Goal: Check status: Check status

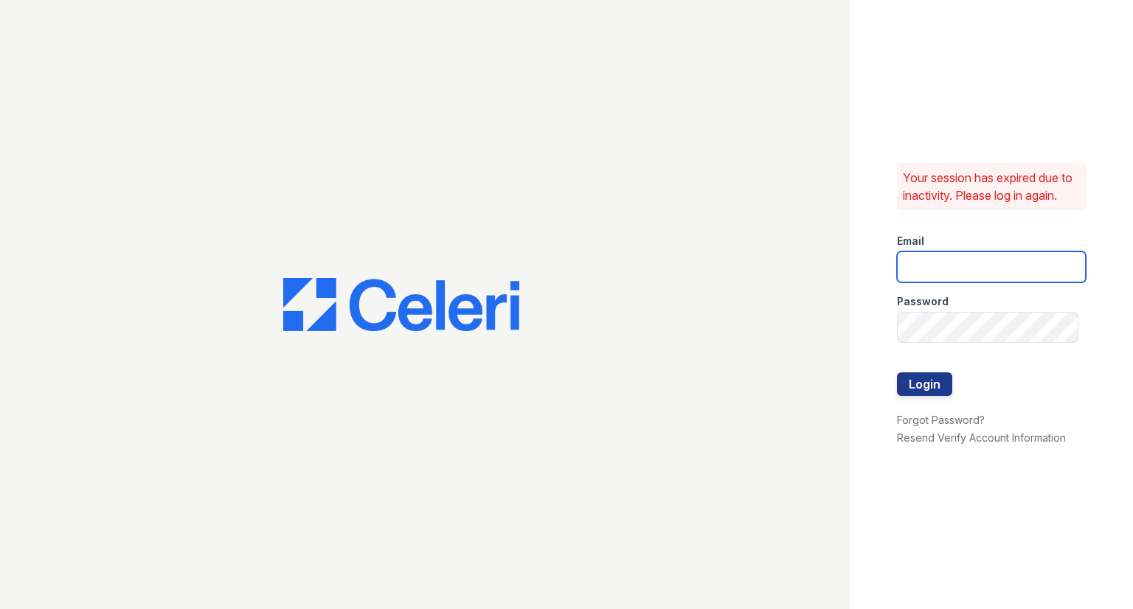
click at [953, 249] on form "Email Password Login" at bounding box center [991, 316] width 189 height 189
type input "[EMAIL_ADDRESS][DOMAIN_NAME]"
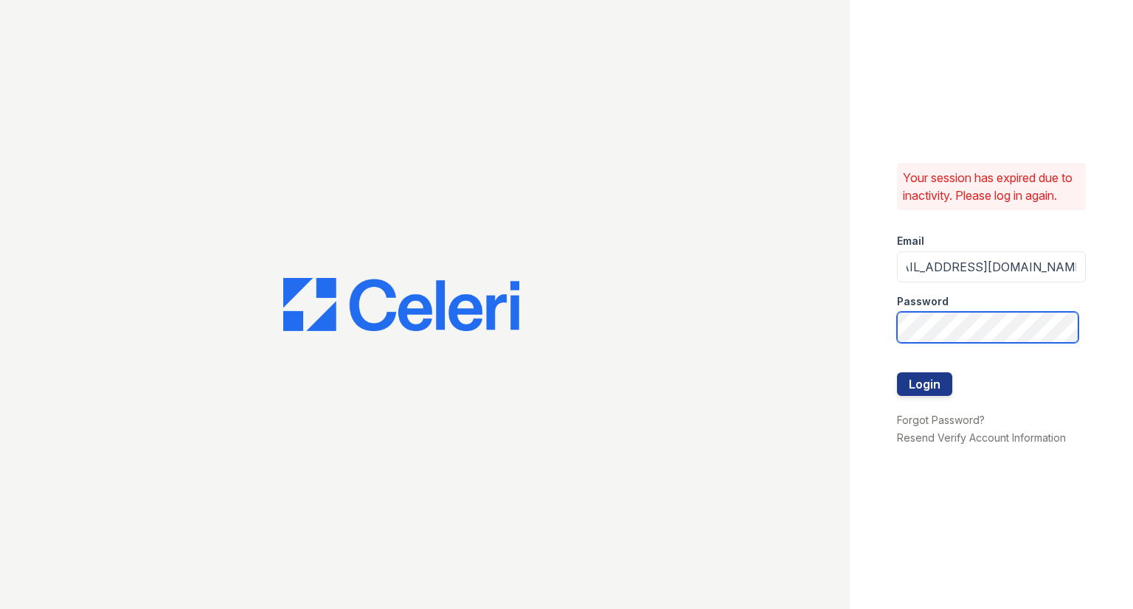
scroll to position [0, 0]
click at [897, 372] on button "Login" at bounding box center [924, 384] width 55 height 24
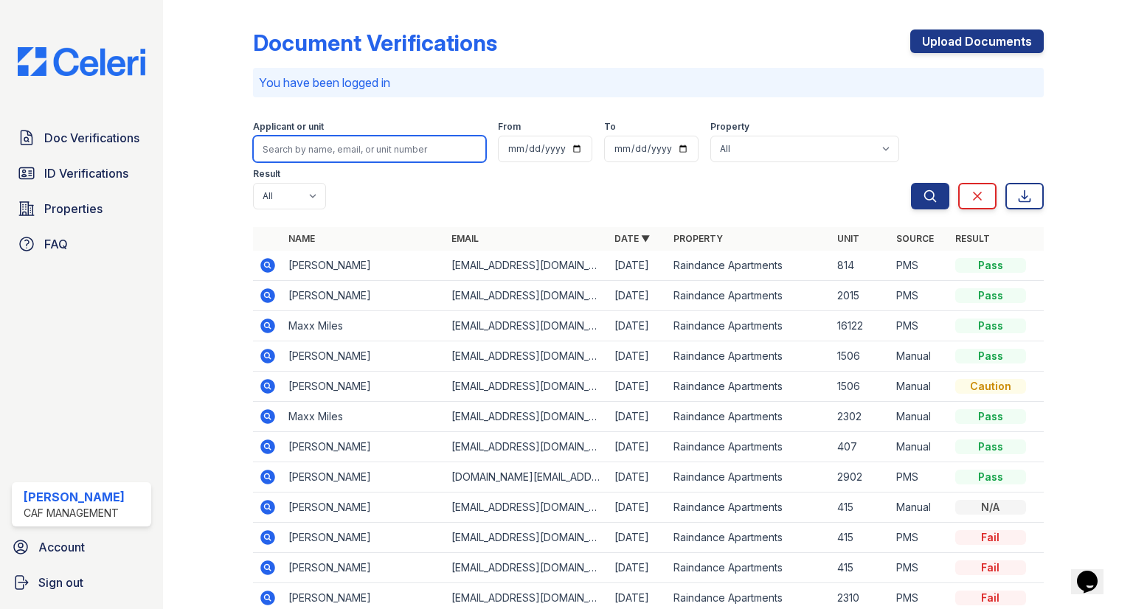
click at [322, 148] on input "search" at bounding box center [369, 149] width 233 height 27
type input "taolyn"
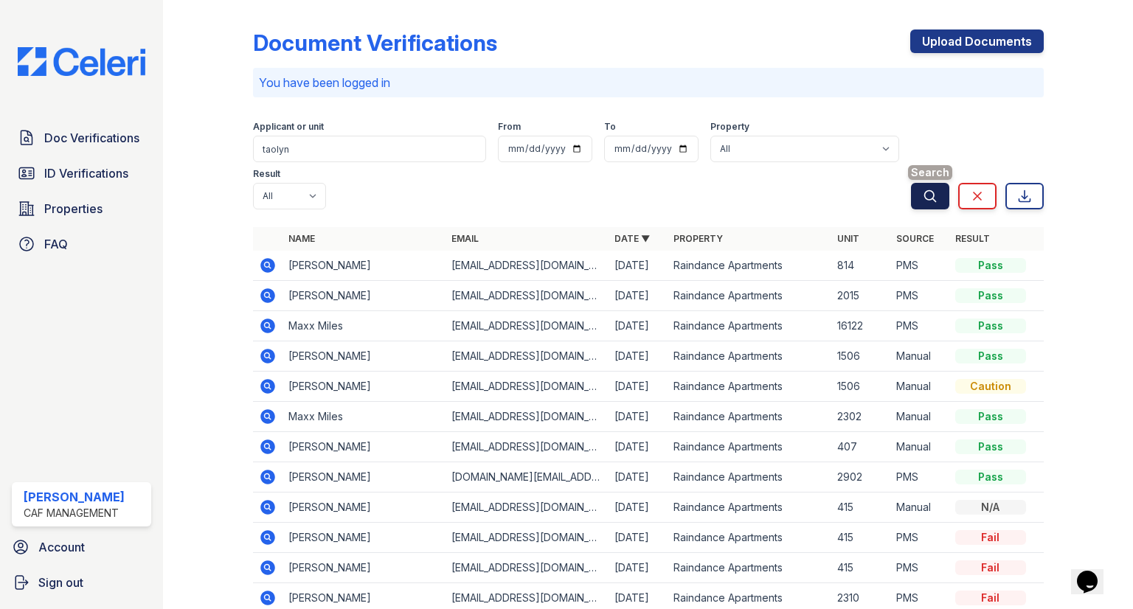
click at [927, 195] on button "Search" at bounding box center [930, 196] width 38 height 27
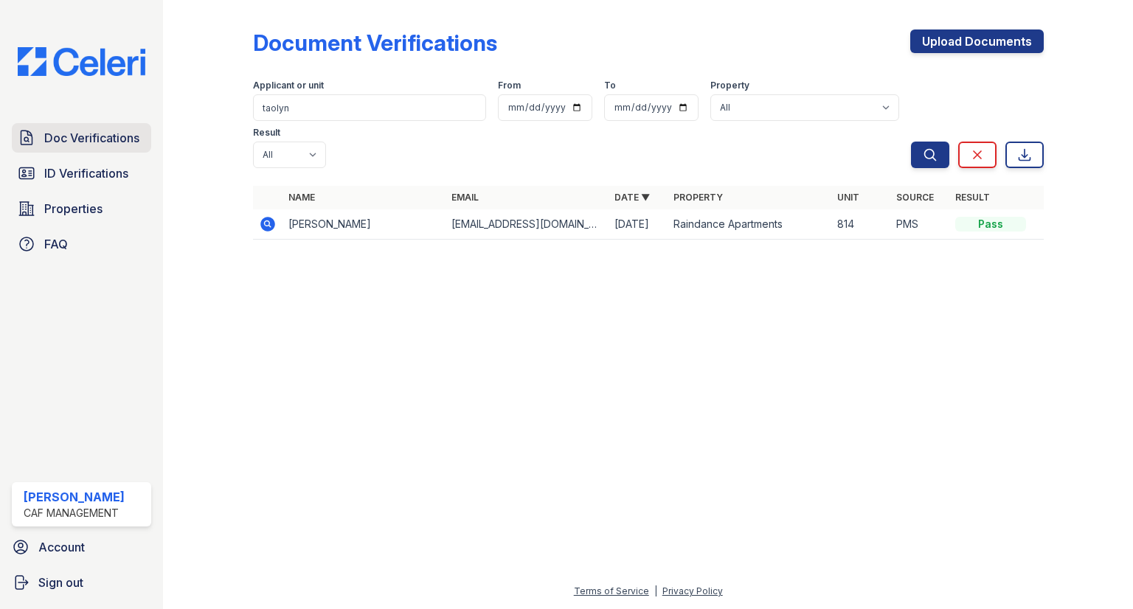
click at [72, 131] on span "Doc Verifications" at bounding box center [91, 138] width 95 height 18
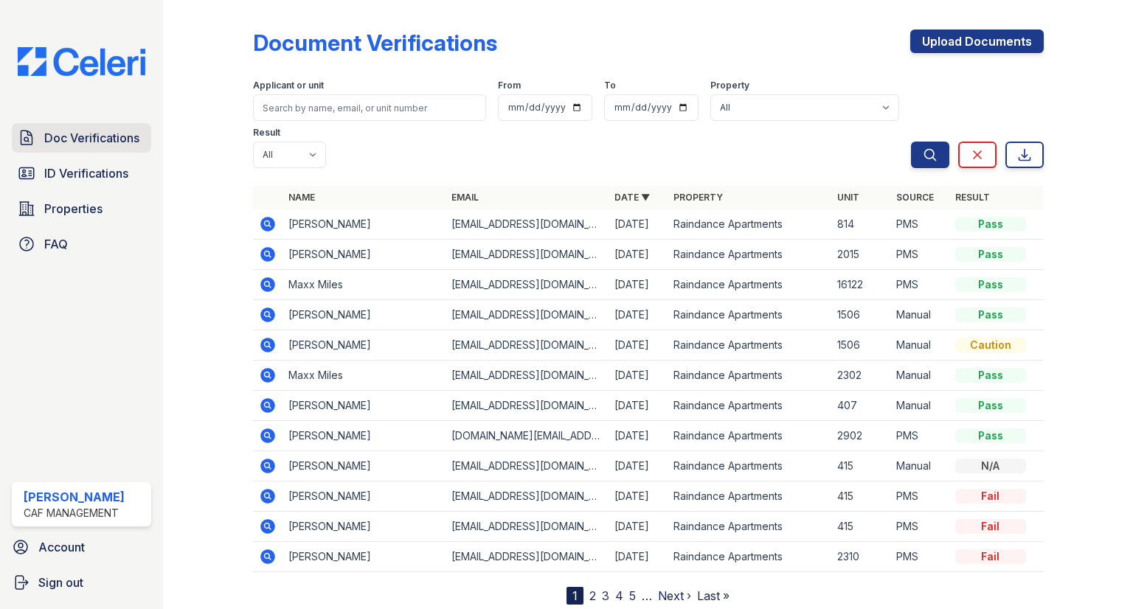
click at [92, 139] on span "Doc Verifications" at bounding box center [91, 138] width 95 height 18
click at [83, 170] on span "ID Verifications" at bounding box center [86, 173] width 84 height 18
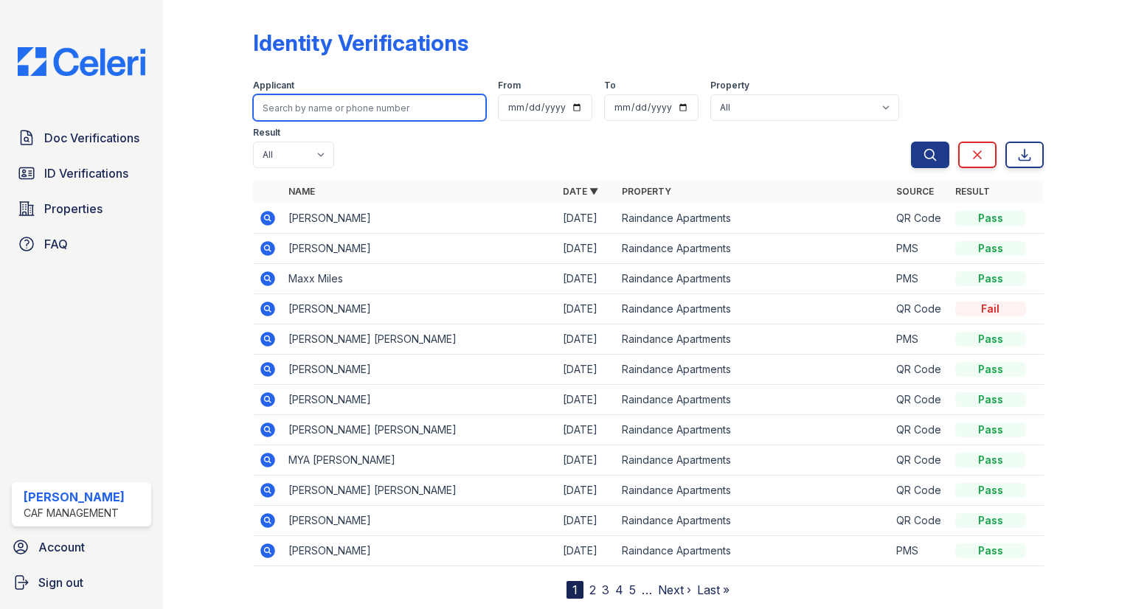
click at [310, 116] on input "search" at bounding box center [369, 107] width 233 height 27
type input "taolyn"
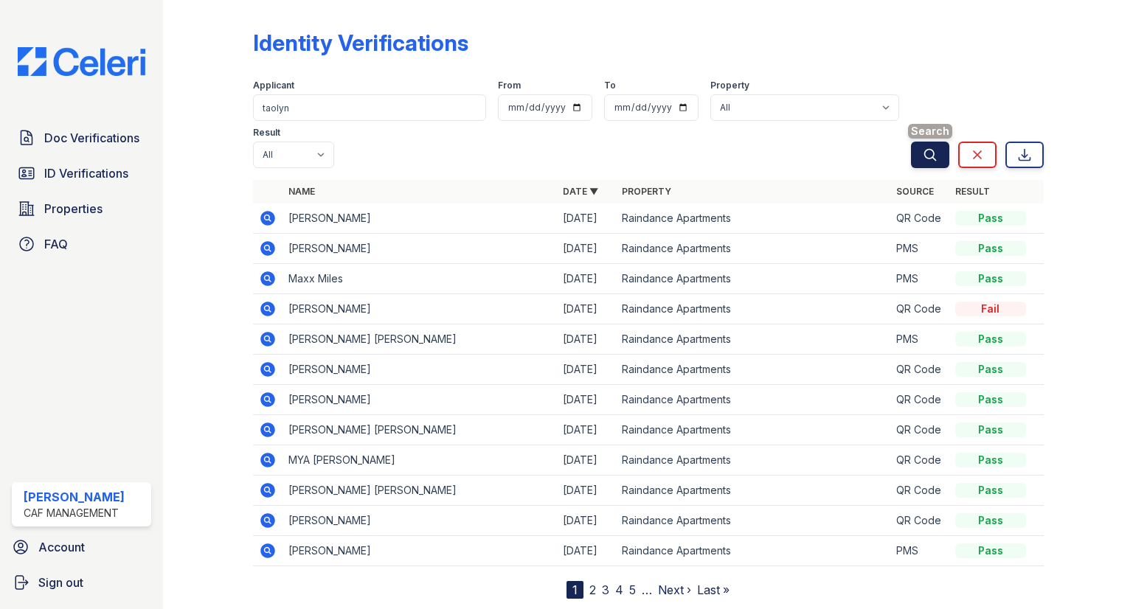
click at [921, 142] on button "Search" at bounding box center [930, 155] width 38 height 27
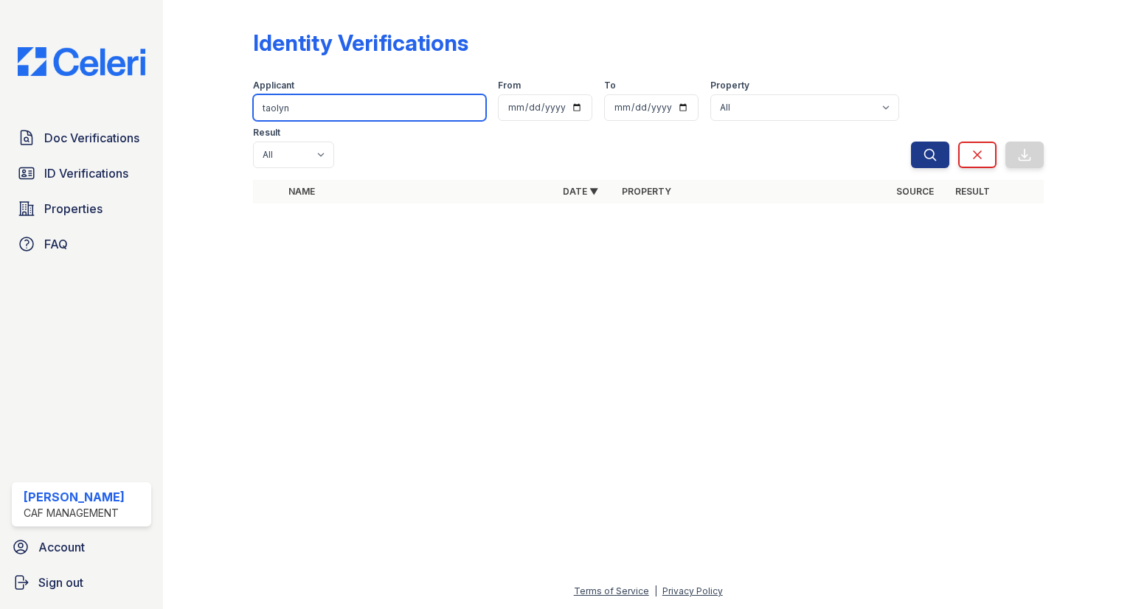
click at [336, 105] on input "taolyn" at bounding box center [369, 107] width 233 height 27
type input "t"
type input "rinner"
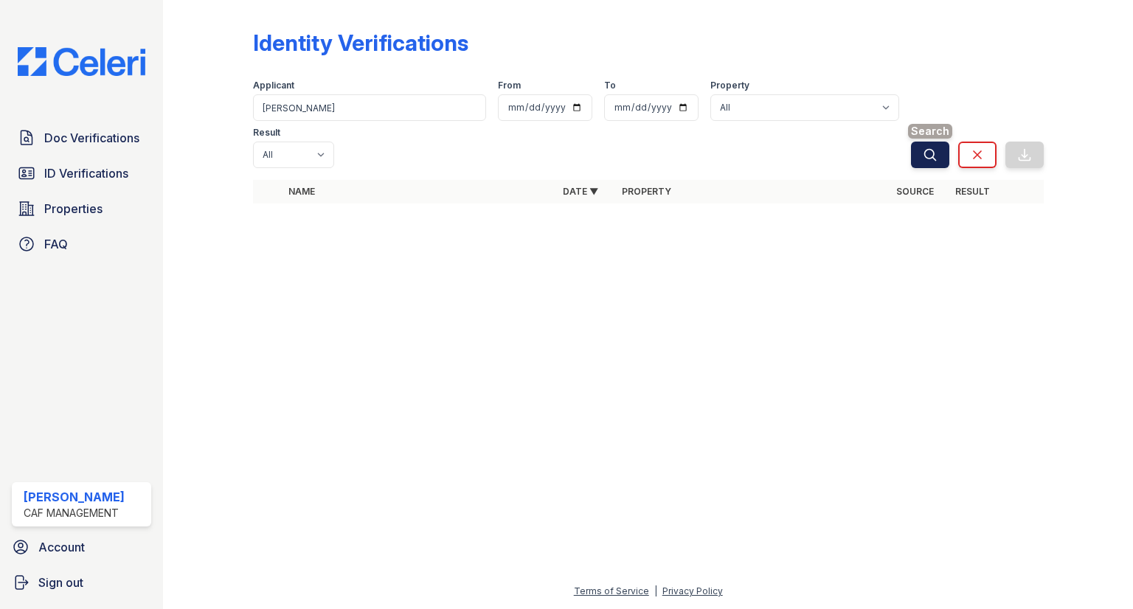
drag, startPoint x: 937, startPoint y: 120, endPoint x: 935, endPoint y: 110, distance: 10.6
click at [937, 142] on button "Search" at bounding box center [930, 155] width 38 height 27
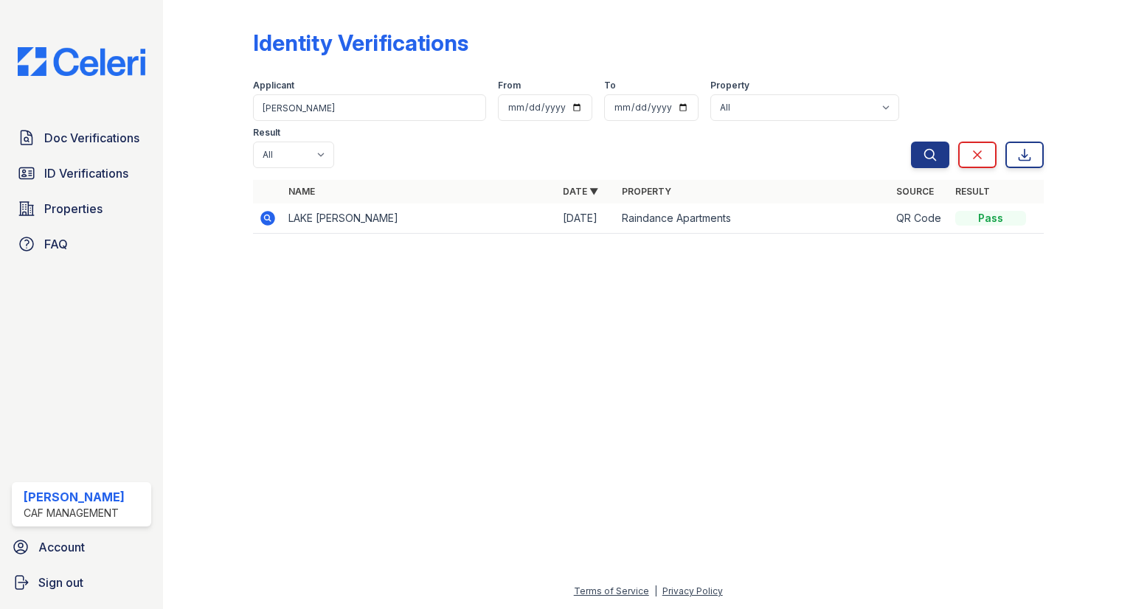
click at [937, 148] on icon "submit" at bounding box center [930, 155] width 15 height 15
click at [259, 209] on icon at bounding box center [268, 218] width 18 height 18
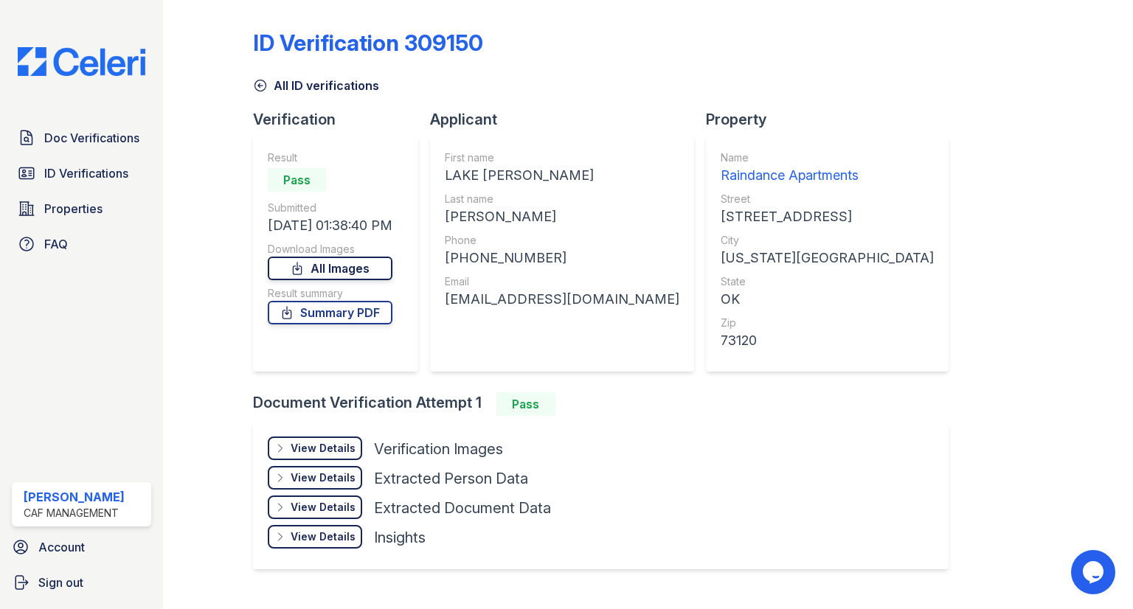
click at [382, 269] on link "All Images" at bounding box center [330, 269] width 125 height 24
click at [44, 181] on span "ID Verifications" at bounding box center [86, 173] width 84 height 18
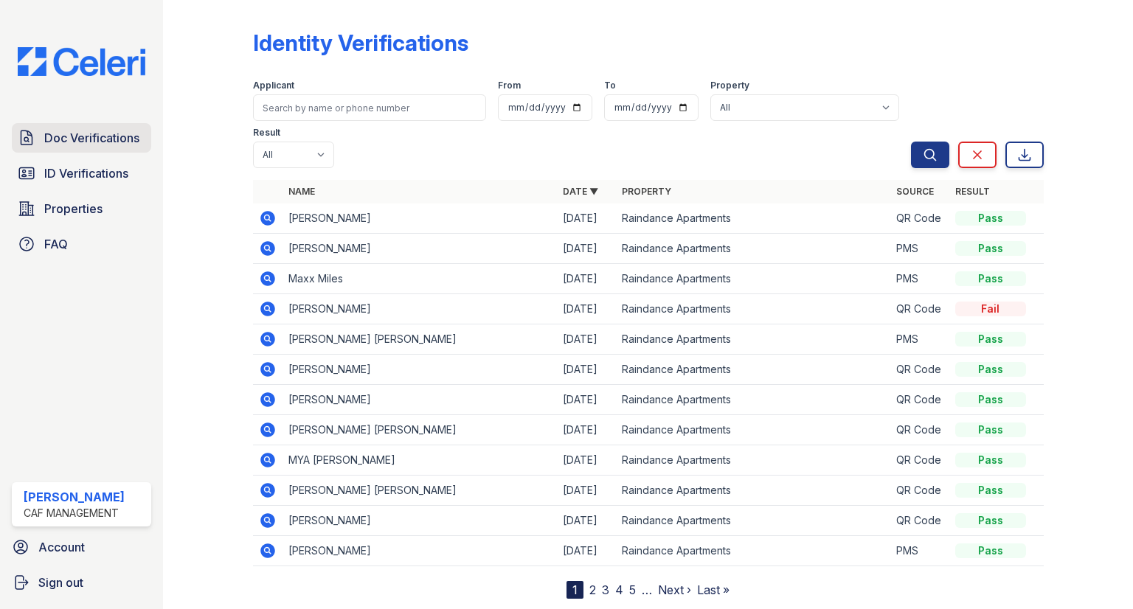
click at [84, 146] on span "Doc Verifications" at bounding box center [91, 138] width 95 height 18
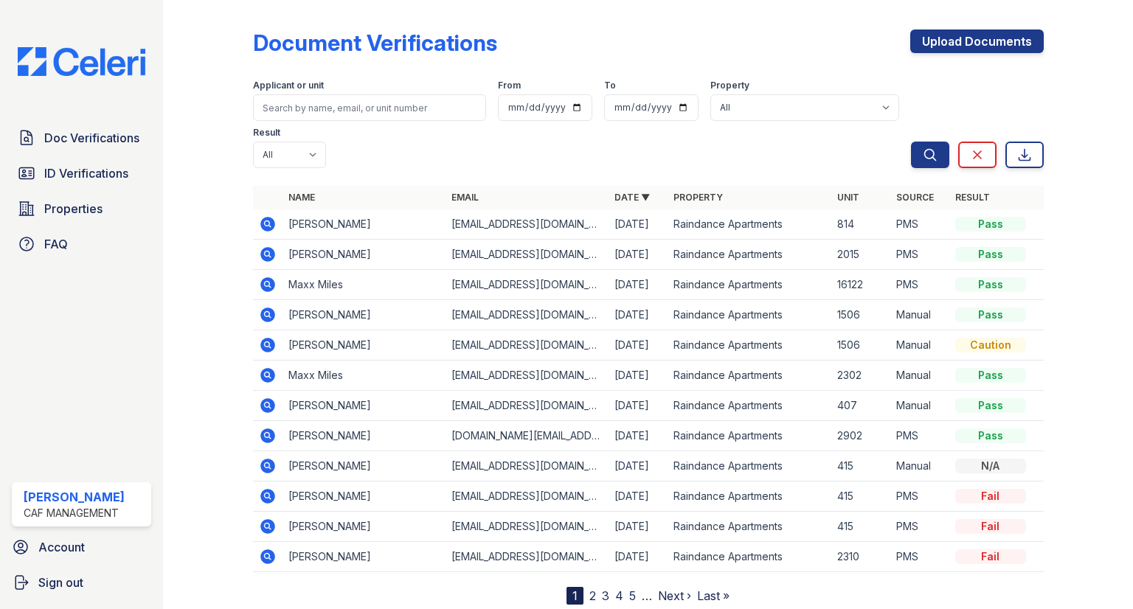
click at [268, 221] on icon at bounding box center [267, 223] width 4 height 4
